Goal: Task Accomplishment & Management: Complete application form

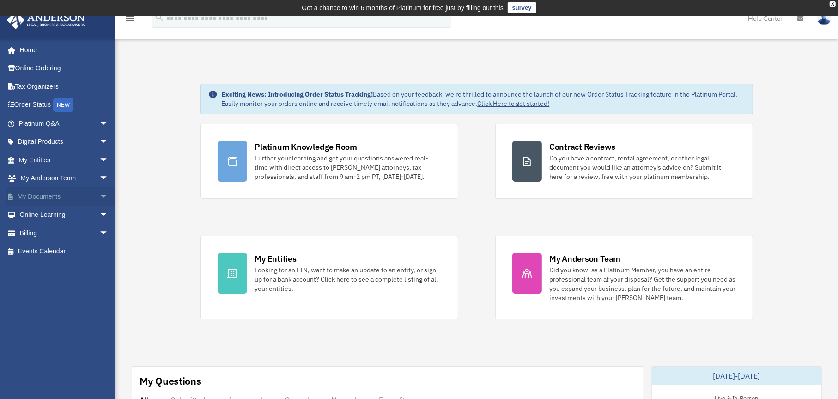
click at [44, 197] on link "My Documents arrow_drop_down" at bounding box center [64, 196] width 116 height 18
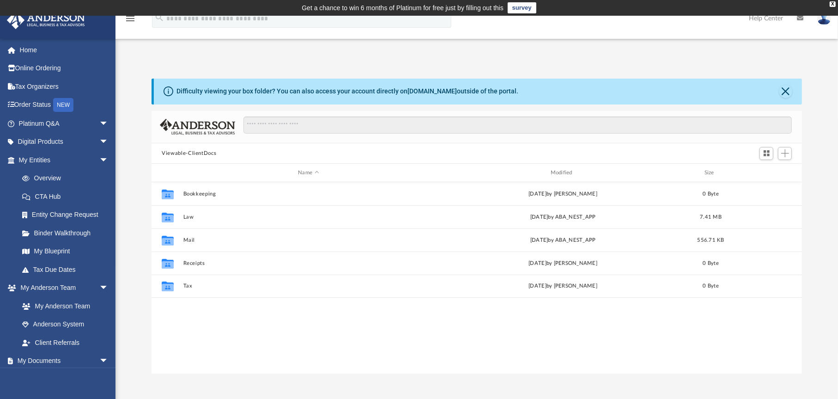
scroll to position [203, 644]
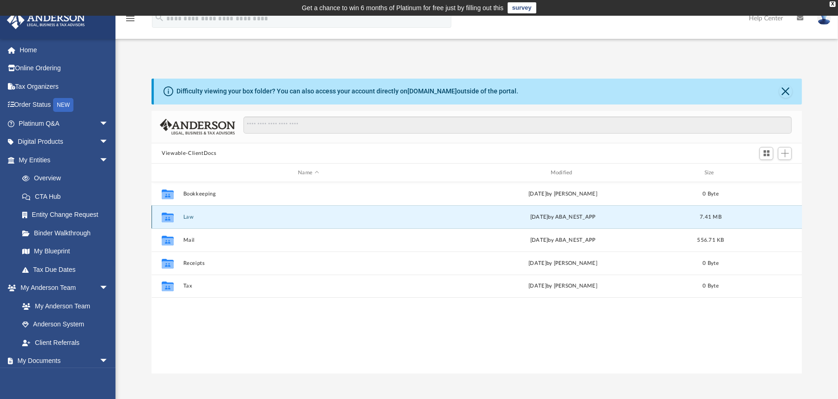
click at [189, 219] on button "Law" at bounding box center [308, 217] width 250 height 6
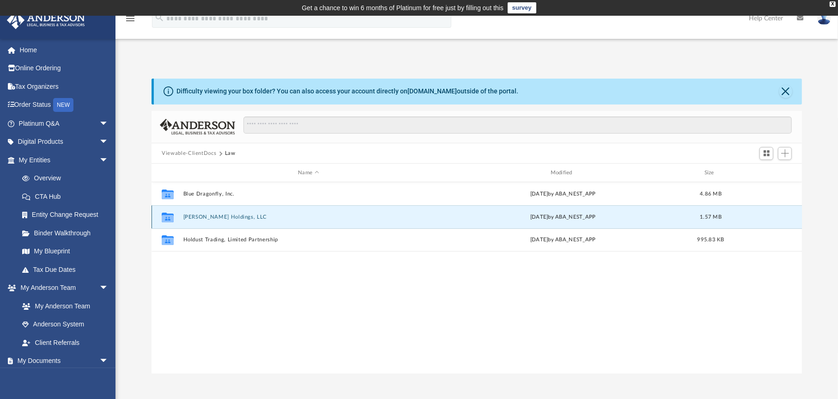
click at [189, 219] on button "Carmine Holdings, LLC" at bounding box center [308, 217] width 250 height 6
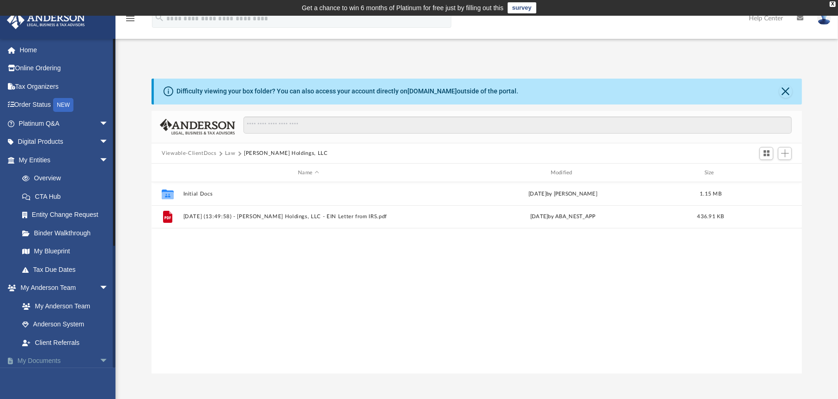
click at [35, 360] on link "My Documents arrow_drop_down" at bounding box center [64, 361] width 116 height 18
click at [46, 360] on link "My Documents arrow_drop_down" at bounding box center [64, 361] width 116 height 18
click at [99, 360] on span "arrow_drop_down" at bounding box center [108, 361] width 18 height 19
click at [787, 152] on span "Add" at bounding box center [785, 153] width 8 height 8
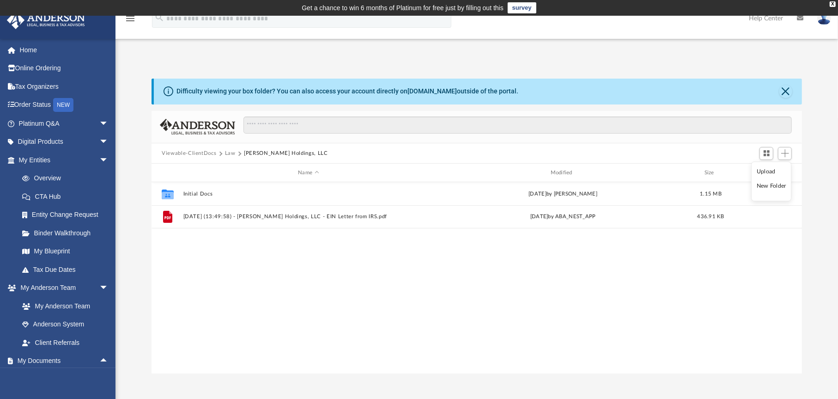
click at [766, 171] on li "Upload" at bounding box center [772, 172] width 30 height 10
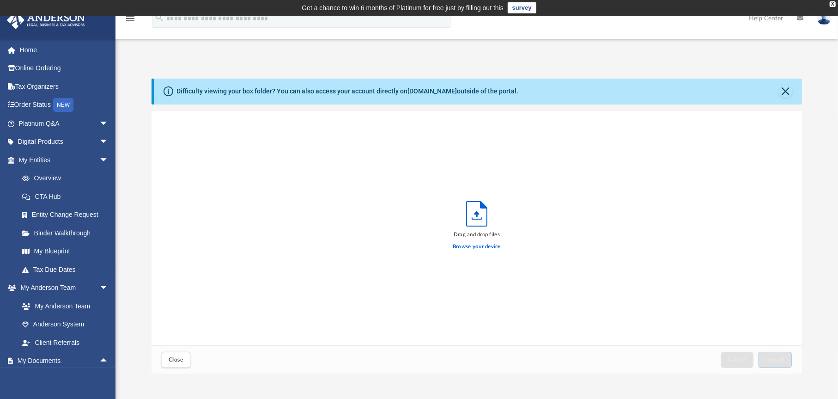
scroll to position [227, 644]
click at [471, 248] on label "Browse your device" at bounding box center [477, 247] width 48 height 8
click at [0, 0] on input "Browse your device" at bounding box center [0, 0] width 0 height 0
click at [783, 92] on button "Close" at bounding box center [786, 91] width 13 height 13
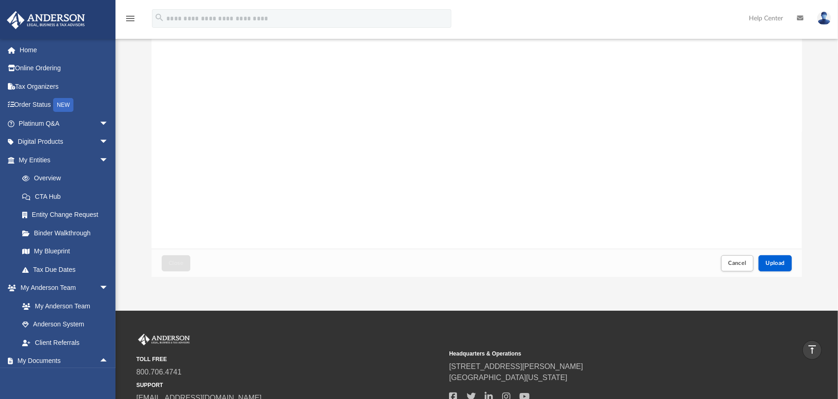
scroll to position [0, 0]
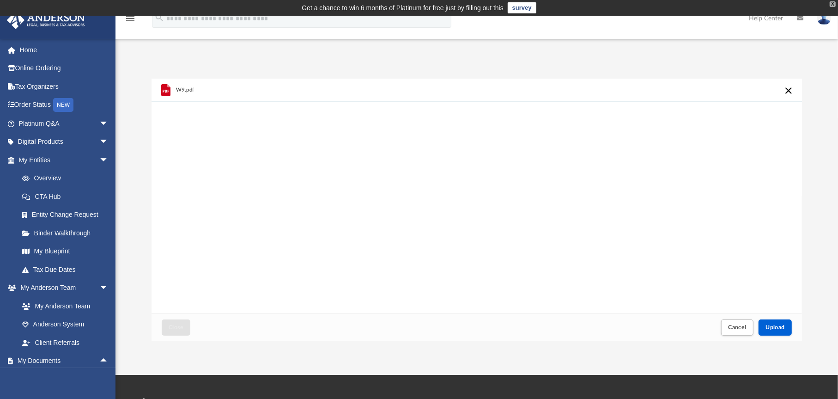
click at [835, 5] on div "X" at bounding box center [833, 4] width 6 height 6
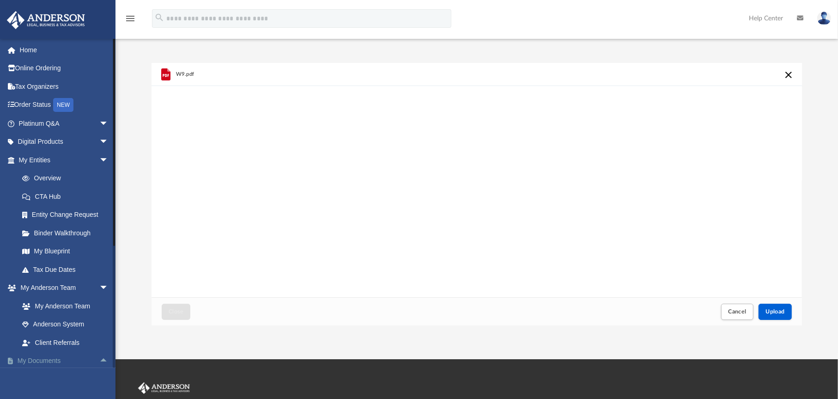
click at [46, 360] on link "My Documents arrow_drop_up" at bounding box center [64, 361] width 116 height 18
click at [41, 363] on link "My Documents arrow_drop_up" at bounding box center [64, 361] width 116 height 18
click at [789, 73] on button "Cancel this upload" at bounding box center [788, 74] width 11 height 11
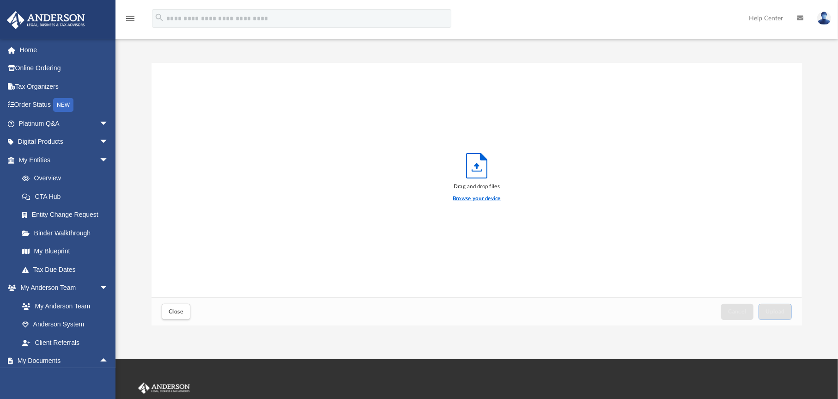
click at [475, 199] on label "Browse your device" at bounding box center [477, 199] width 48 height 8
click at [0, 0] on input "Browse your device" at bounding box center [0, 0] width 0 height 0
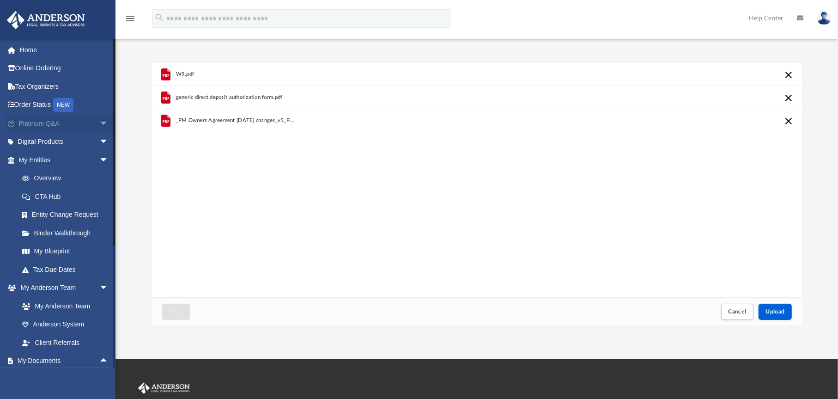
click at [67, 123] on link "Platinum Q&A arrow_drop_down" at bounding box center [64, 123] width 116 height 18
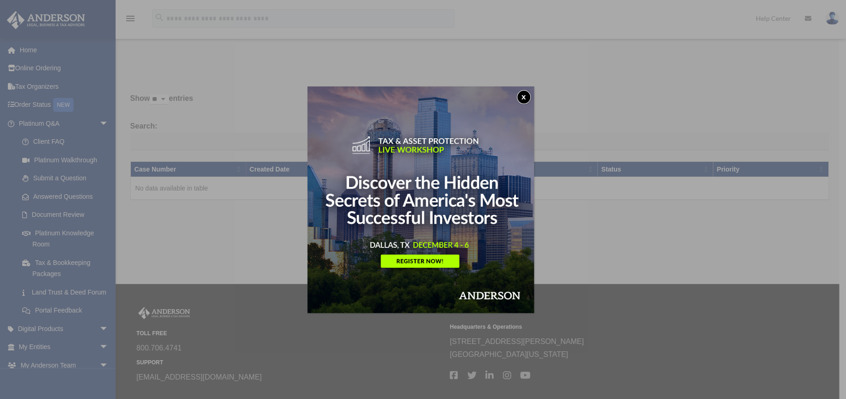
click at [525, 98] on button "x" at bounding box center [524, 97] width 14 height 14
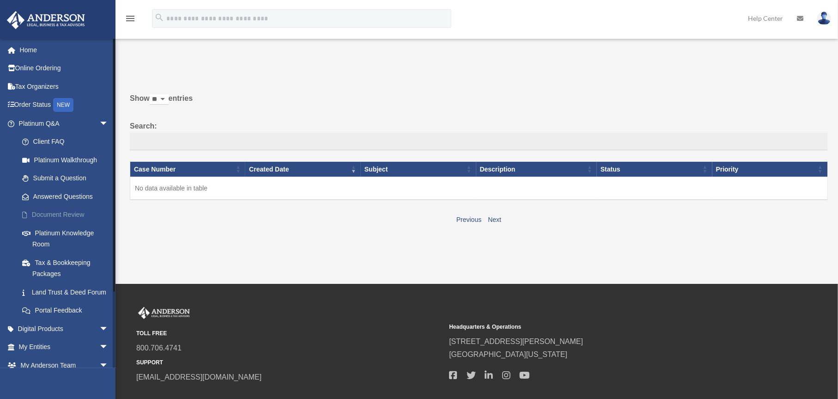
click at [61, 215] on link "Document Review" at bounding box center [68, 215] width 110 height 18
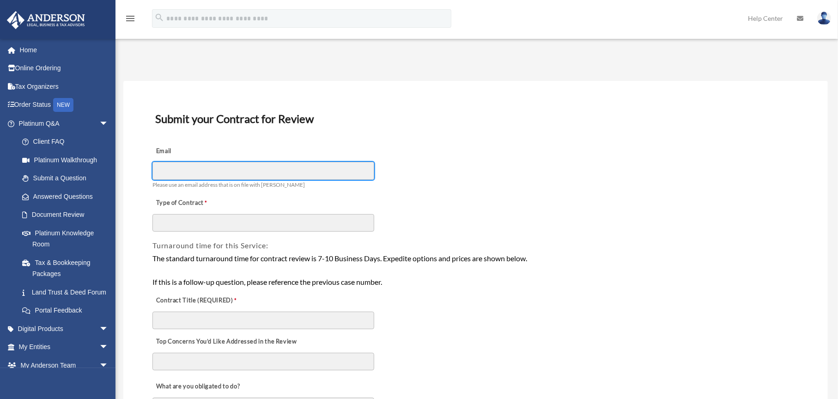
click at [189, 169] on input "Email" at bounding box center [263, 171] width 222 height 18
click at [272, 171] on input "Email" at bounding box center [263, 171] width 222 height 18
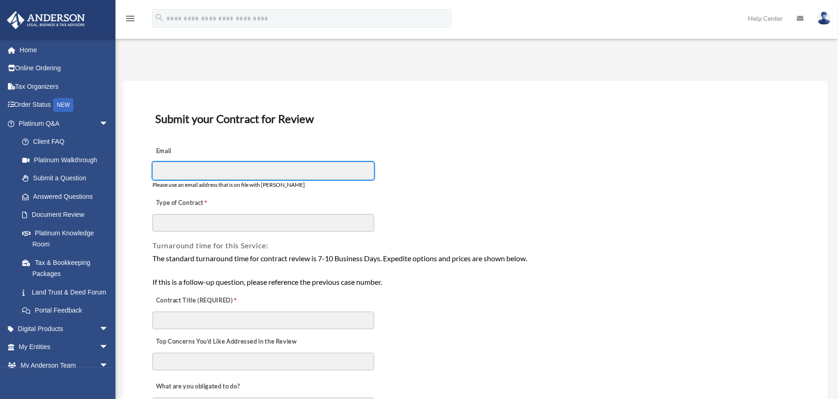
click at [206, 166] on input "Email" at bounding box center [263, 171] width 222 height 18
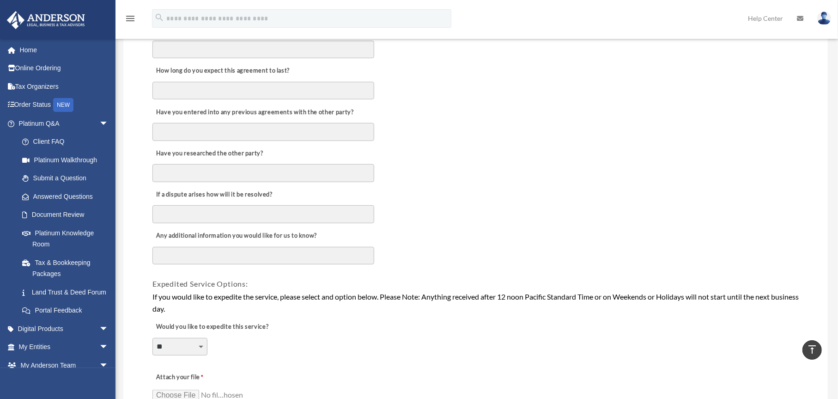
scroll to position [462, 0]
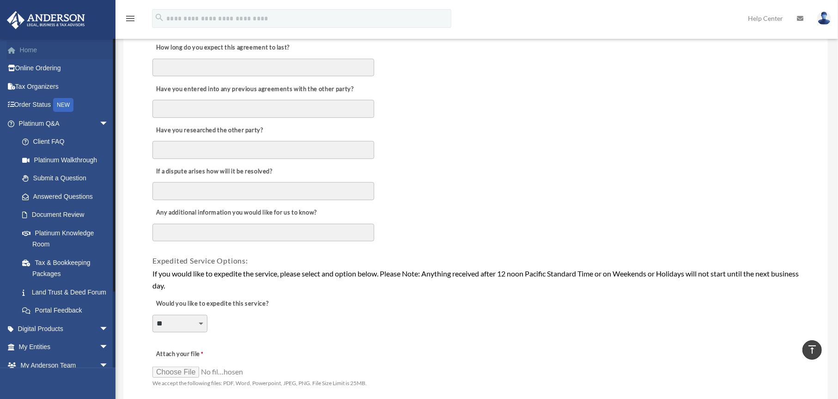
click at [21, 47] on link "Home" at bounding box center [64, 50] width 116 height 18
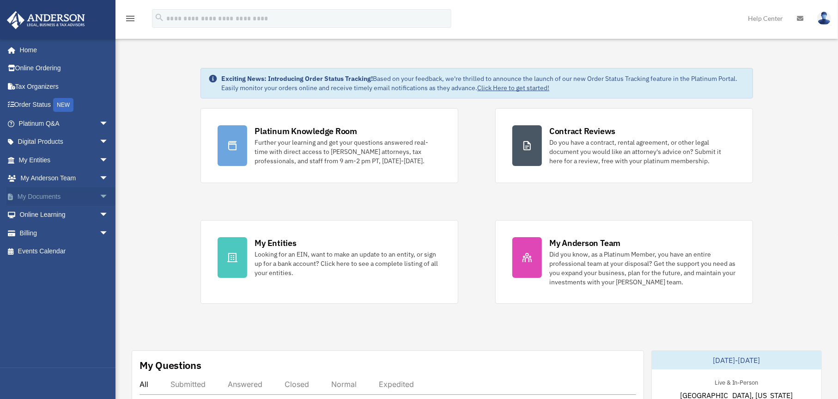
click at [44, 194] on link "My Documents arrow_drop_down" at bounding box center [64, 196] width 116 height 18
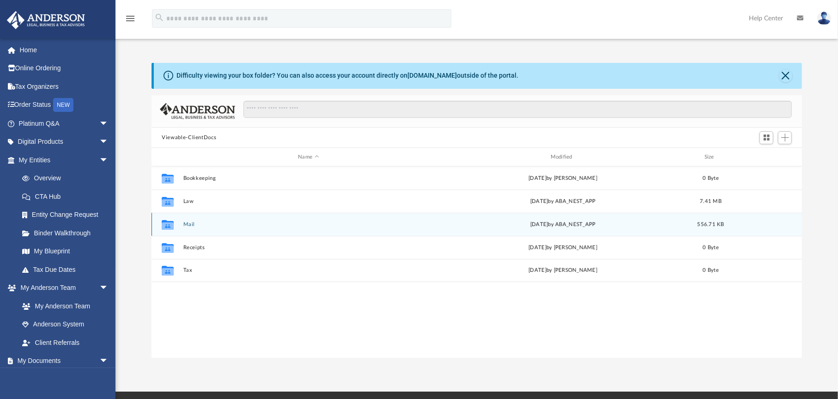
scroll to position [203, 644]
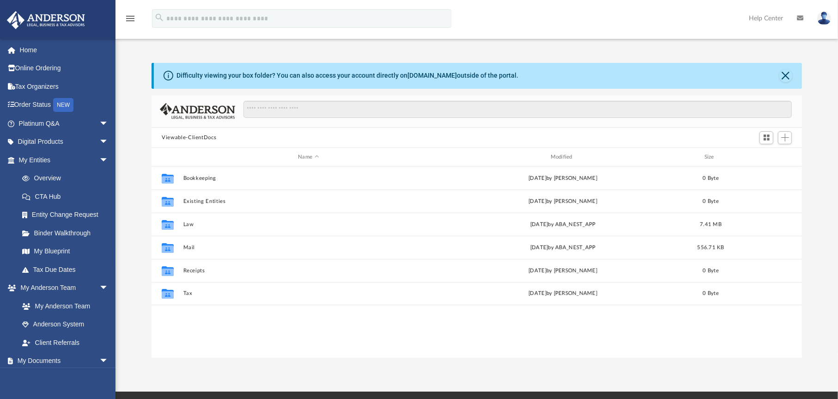
scroll to position [203, 644]
click at [785, 138] on span "Add" at bounding box center [785, 138] width 8 height 8
click at [767, 157] on li "Upload" at bounding box center [772, 156] width 30 height 10
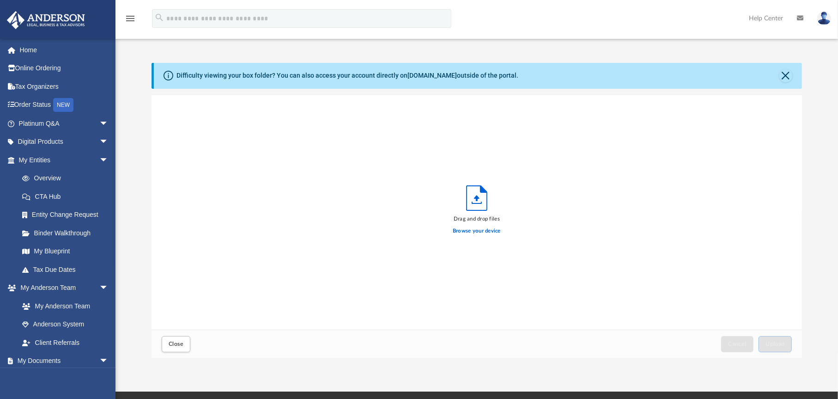
scroll to position [227, 644]
click at [786, 76] on button "Close" at bounding box center [786, 75] width 13 height 13
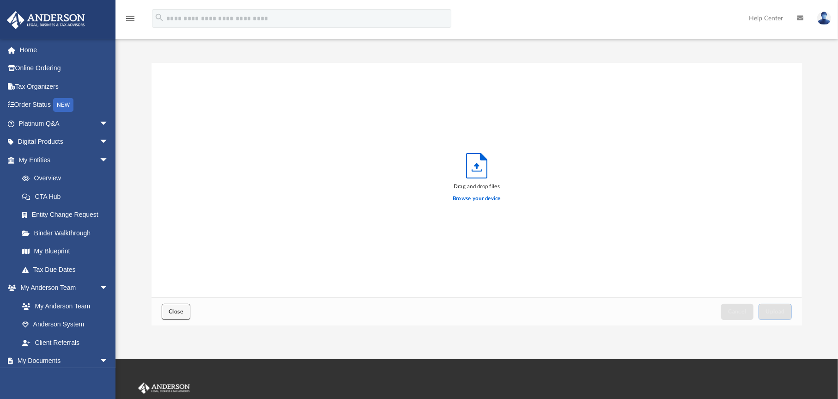
click at [182, 314] on span "Close" at bounding box center [176, 312] width 15 height 6
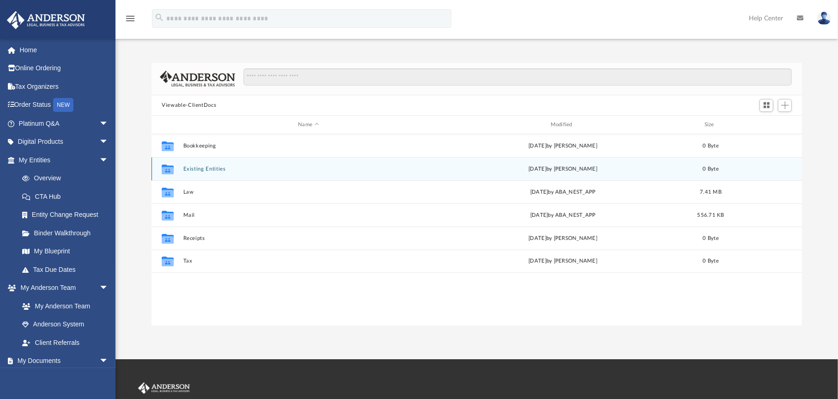
click at [210, 169] on button "Existing Entities" at bounding box center [308, 169] width 250 height 6
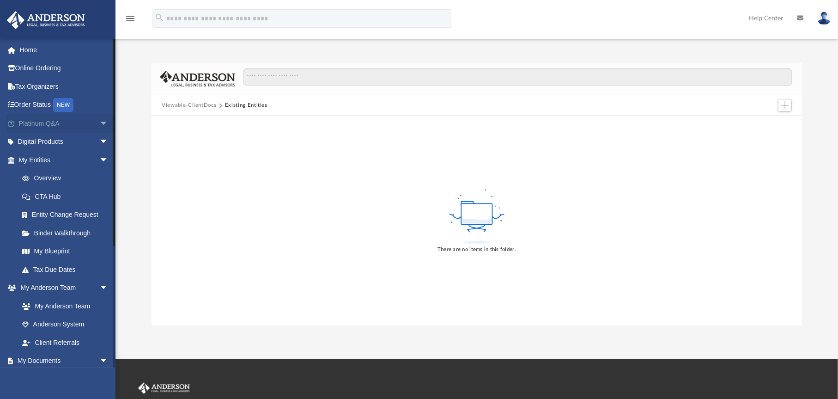
click at [34, 120] on link "Platinum Q&A arrow_drop_down" at bounding box center [64, 123] width 116 height 18
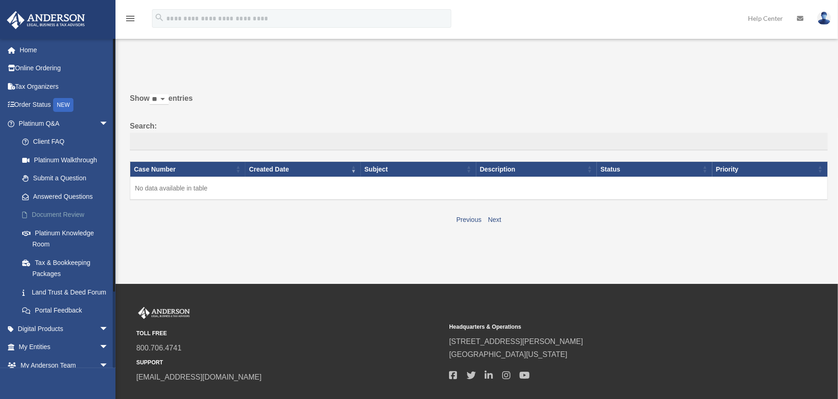
click at [49, 213] on link "Document Review" at bounding box center [68, 215] width 110 height 18
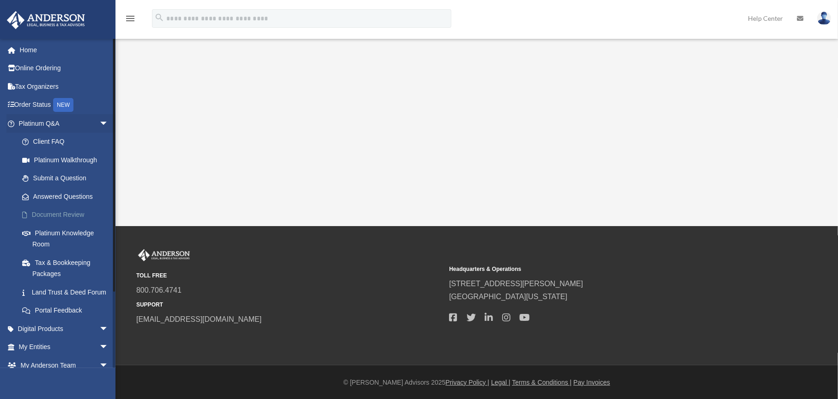
click at [59, 214] on link "Document Review" at bounding box center [68, 215] width 110 height 18
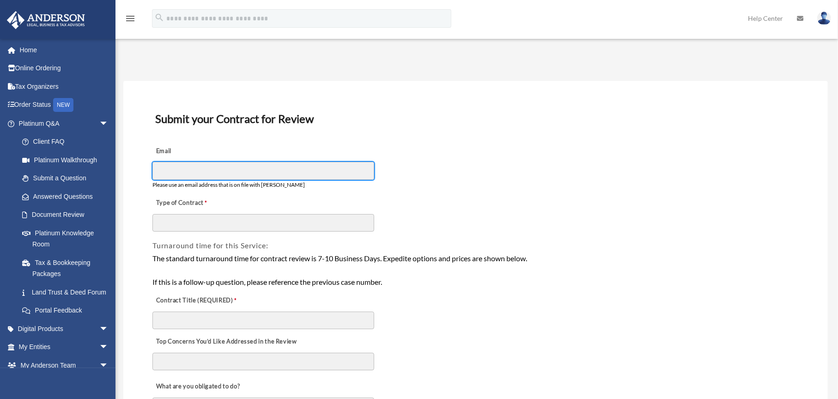
click at [202, 169] on input "Email" at bounding box center [263, 171] width 222 height 18
type input "**********"
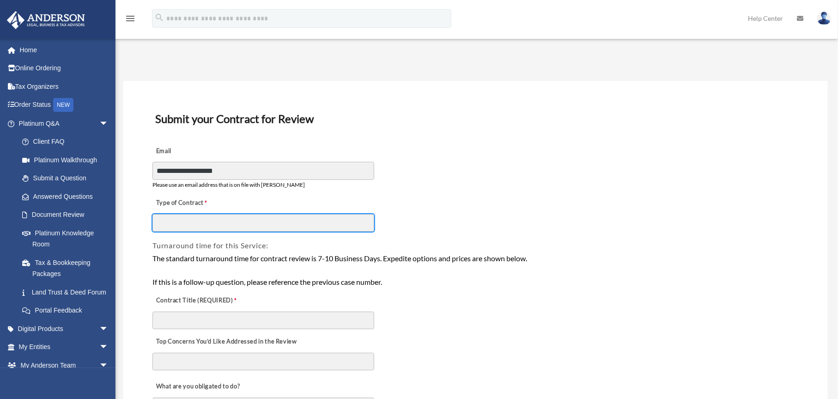
click at [203, 225] on input "Type of Contract" at bounding box center [263, 223] width 222 height 18
click at [183, 223] on input "Type of Contract" at bounding box center [263, 223] width 222 height 18
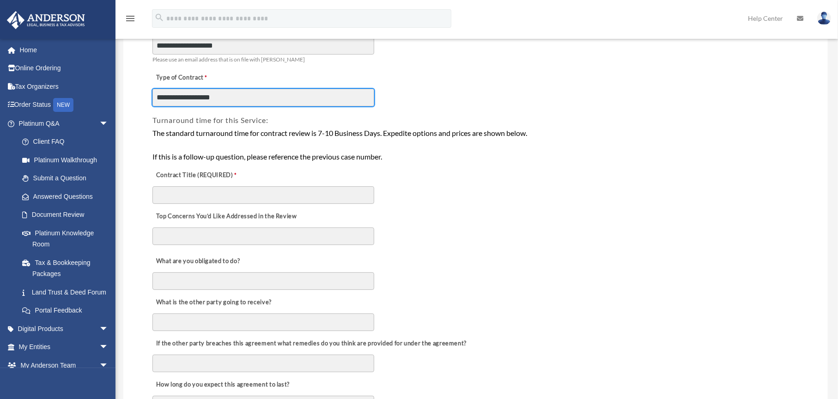
scroll to position [139, 0]
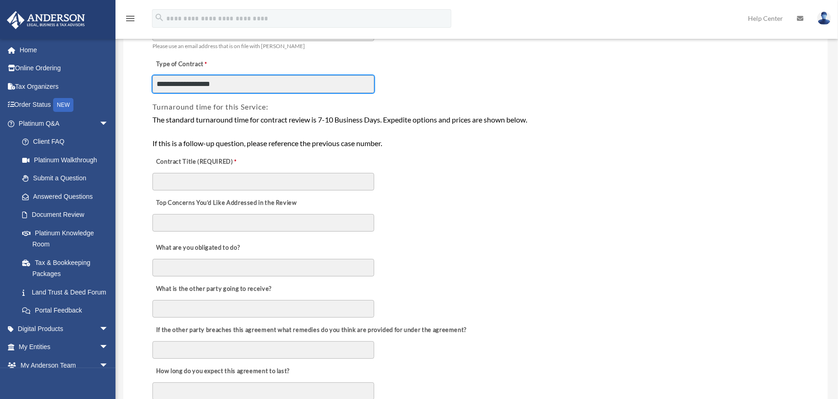
type input "**********"
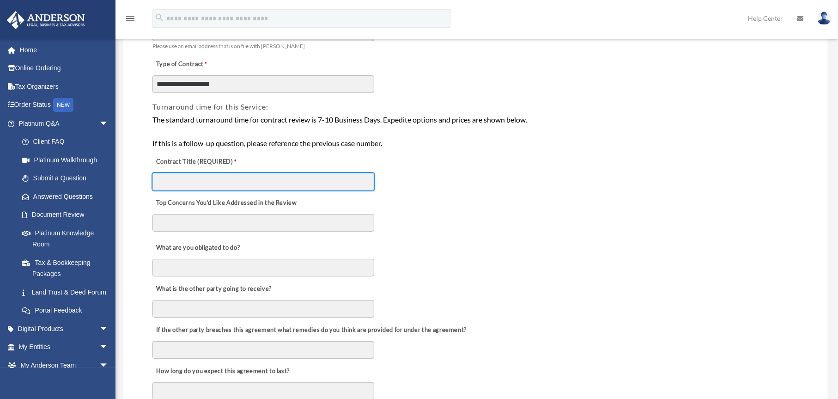
click at [216, 182] on input "Contract Title (REQUIRED)" at bounding box center [263, 182] width 222 height 18
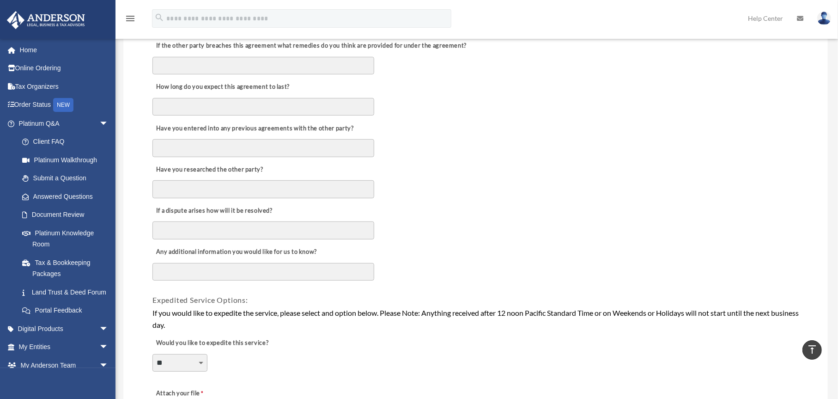
scroll to position [508, 0]
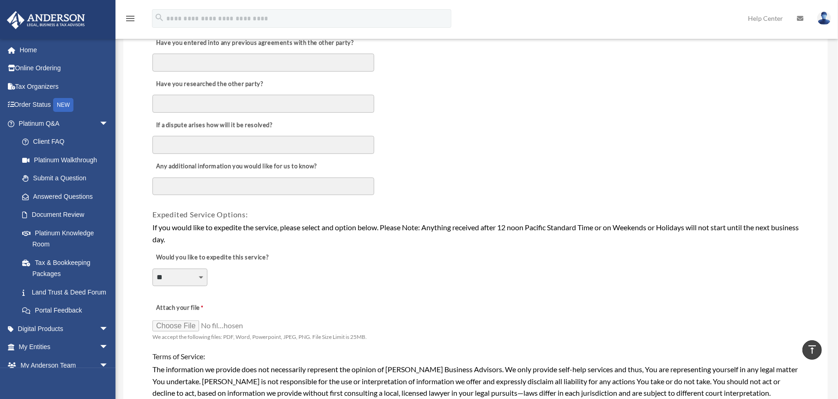
type input "**********"
click at [204, 274] on select "**********" at bounding box center [179, 277] width 55 height 18
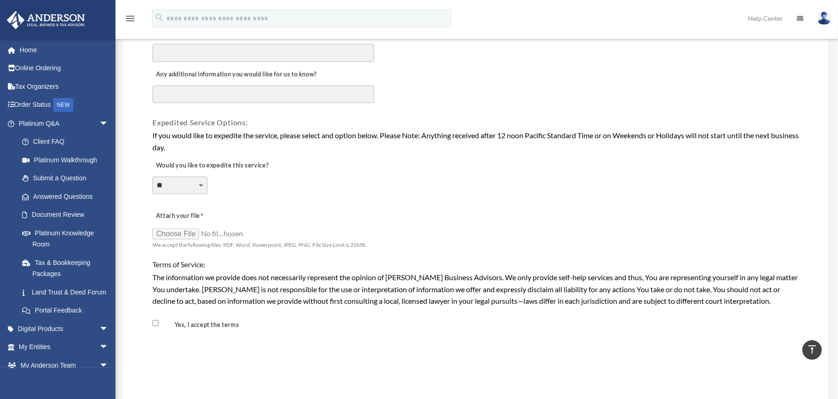
scroll to position [601, 0]
click at [177, 232] on input "Attach your file" at bounding box center [198, 232] width 92 height 13
type input "**********"
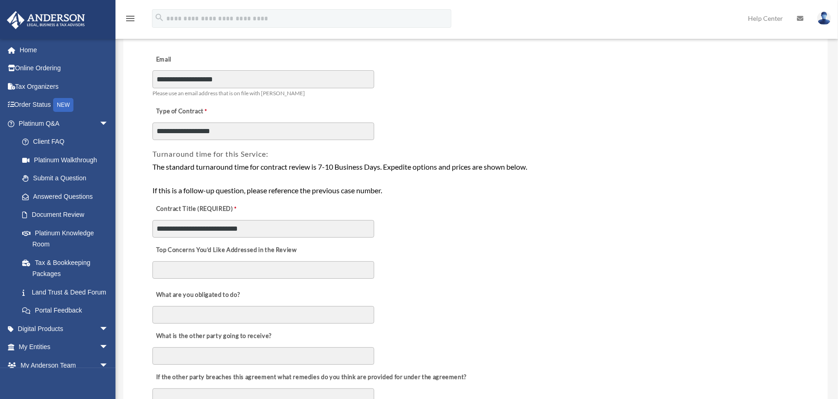
scroll to position [185, 0]
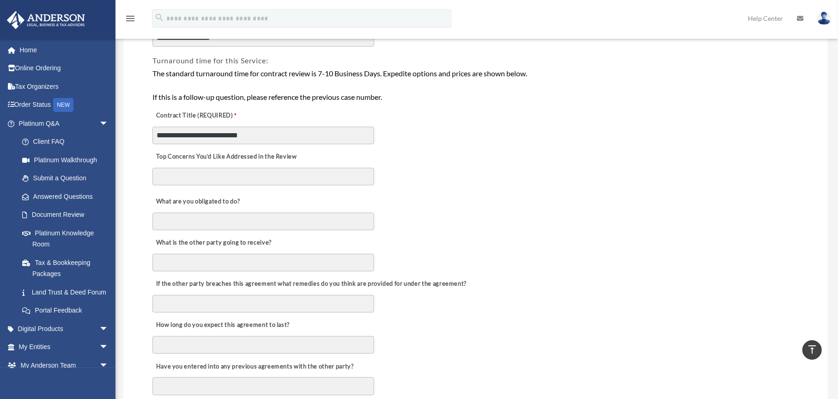
click at [218, 174] on textarea "Top Concerns You’d Like Addressed in the Review" at bounding box center [263, 177] width 222 height 18
click at [223, 175] on textarea "Top Concerns You’d Like Addressed in the Review" at bounding box center [263, 177] width 222 height 18
click at [216, 174] on textarea "Top Concerns You’d Like Addressed in the Review" at bounding box center [263, 177] width 222 height 18
type textarea "**********"
click at [169, 233] on div "What is the other party going to receive?" at bounding box center [476, 252] width 648 height 41
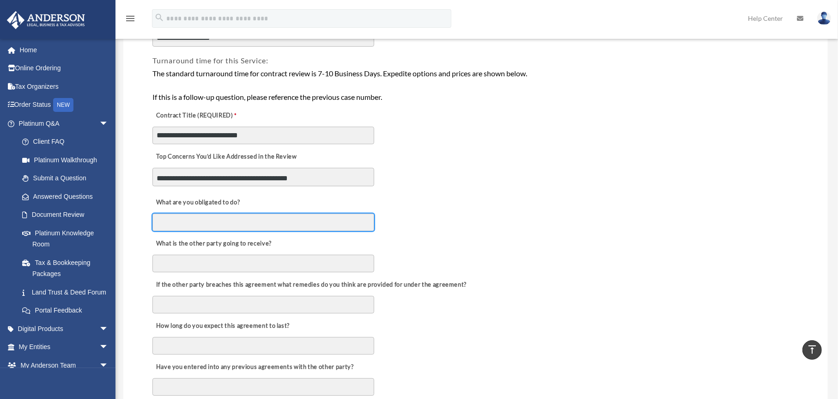
click at [172, 227] on input "What are you obligated to do?" at bounding box center [263, 222] width 222 height 18
type input "*******"
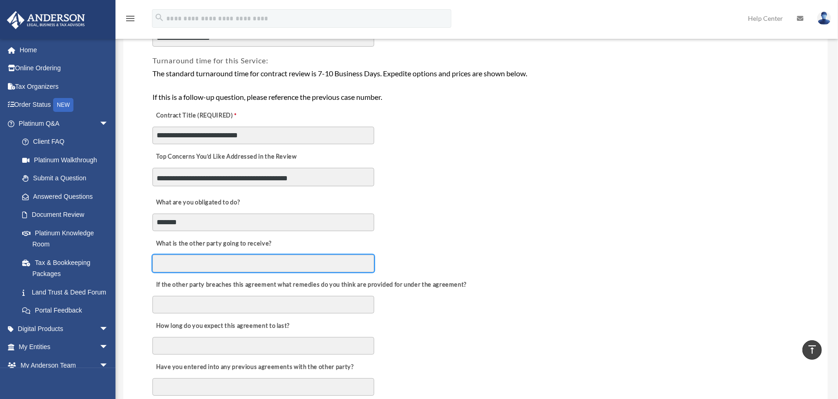
click at [210, 264] on input "What is the other party going to receive?" at bounding box center [263, 264] width 222 height 18
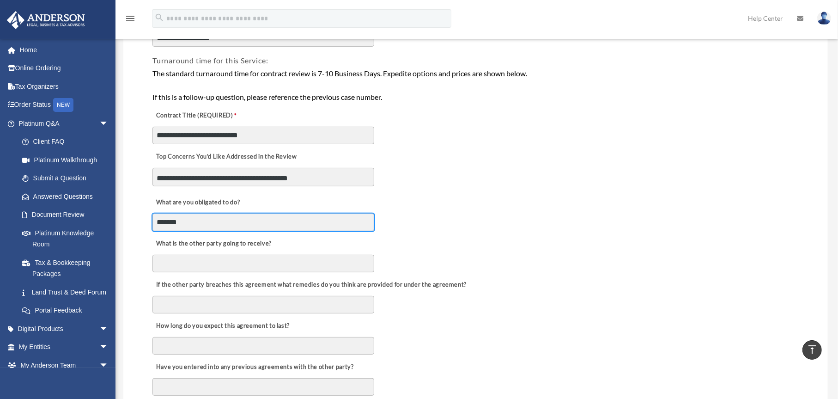
drag, startPoint x: 200, startPoint y: 221, endPoint x: 150, endPoint y: 221, distance: 49.9
click at [150, 221] on div "**********" at bounding box center [475, 405] width 705 height 1018
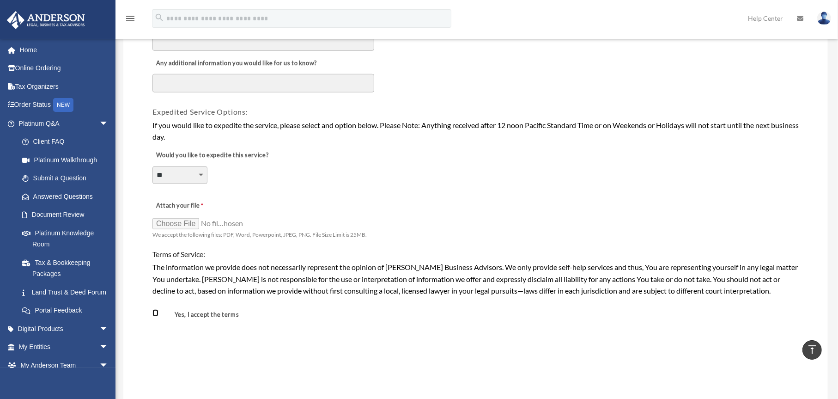
scroll to position [739, 0]
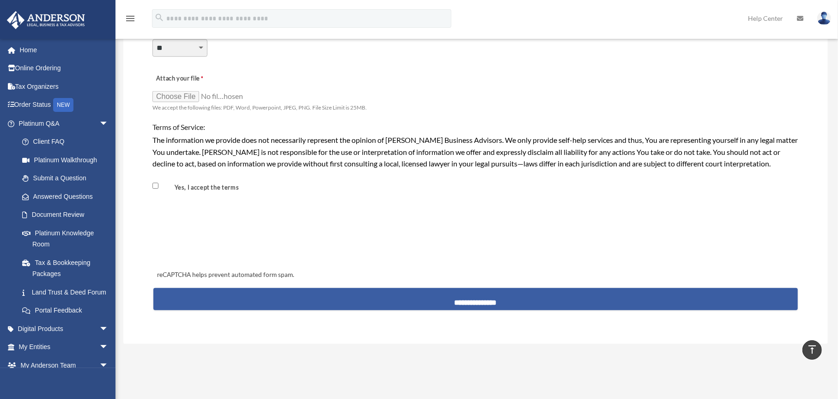
click at [468, 299] on input "**********" at bounding box center [475, 299] width 645 height 22
